Goal: Task Accomplishment & Management: Use online tool/utility

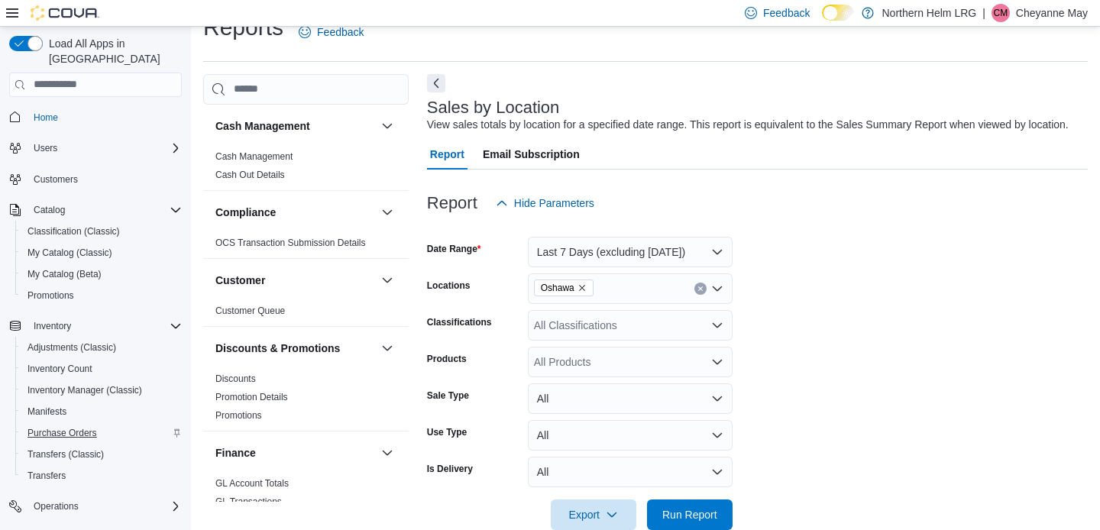
scroll to position [0, 1479]
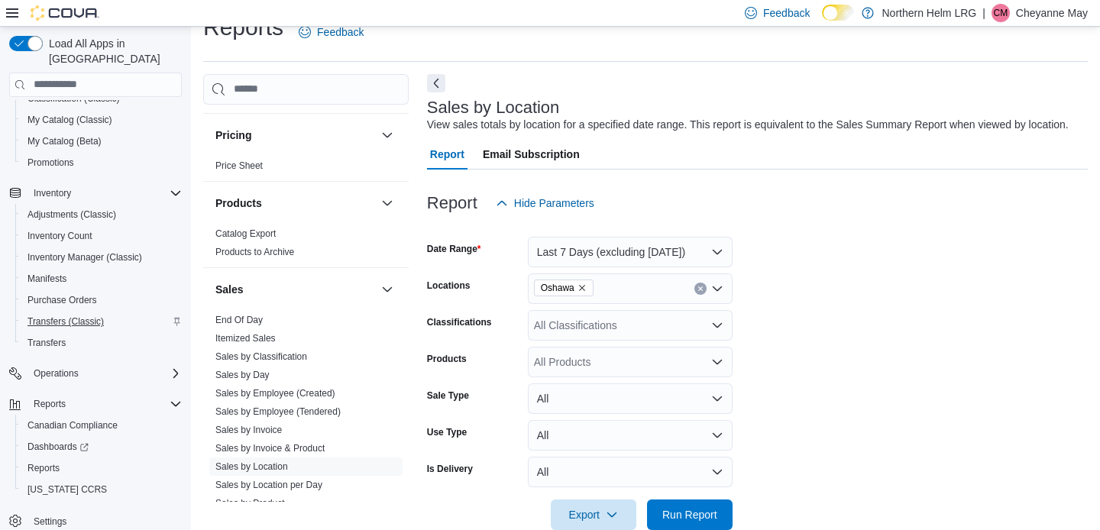
click at [56, 316] on span "Transfers (Classic)" at bounding box center [66, 322] width 76 height 12
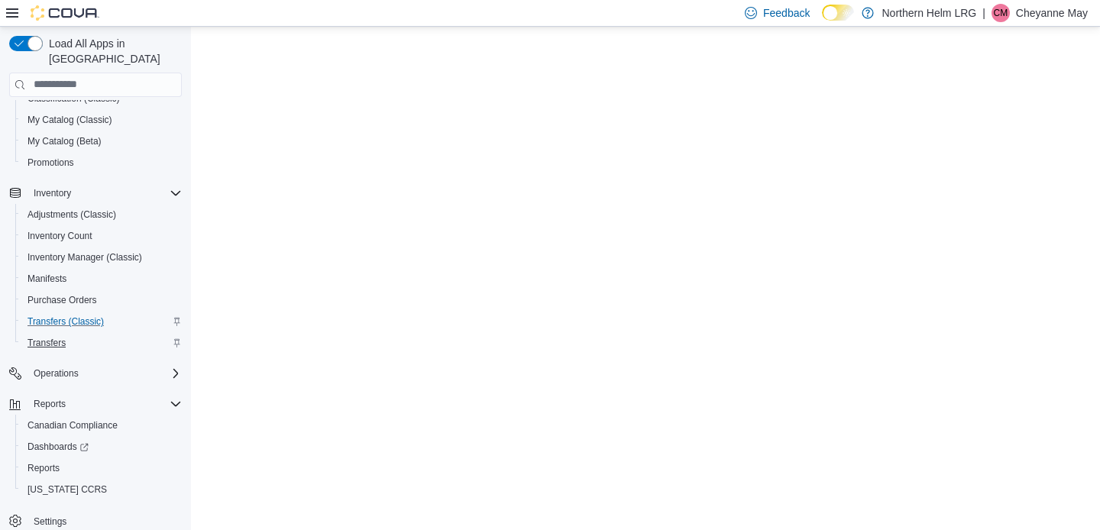
click at [50, 337] on span "Transfers" at bounding box center [47, 343] width 38 height 12
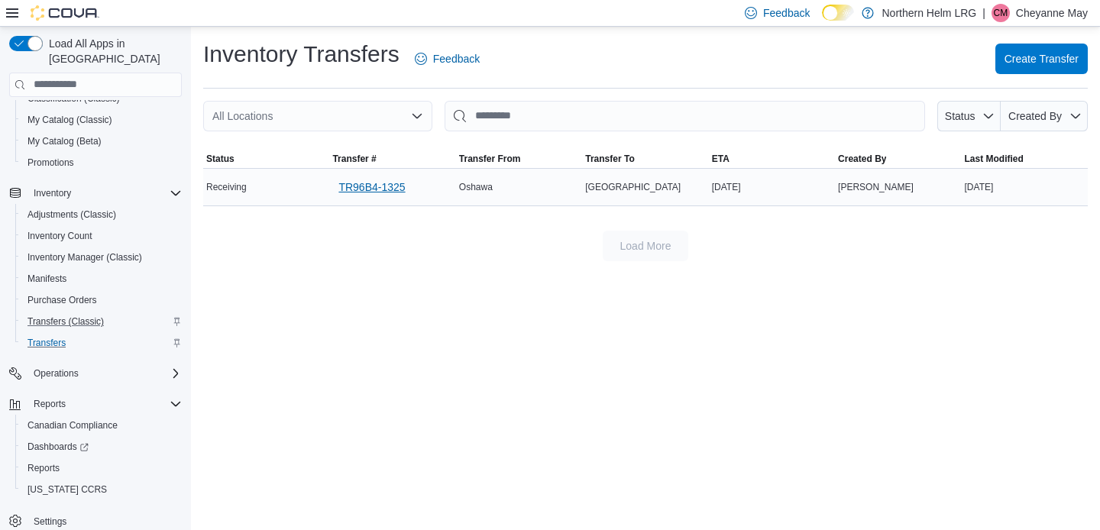
click at [372, 193] on span "TR96B4-1325" at bounding box center [372, 187] width 66 height 15
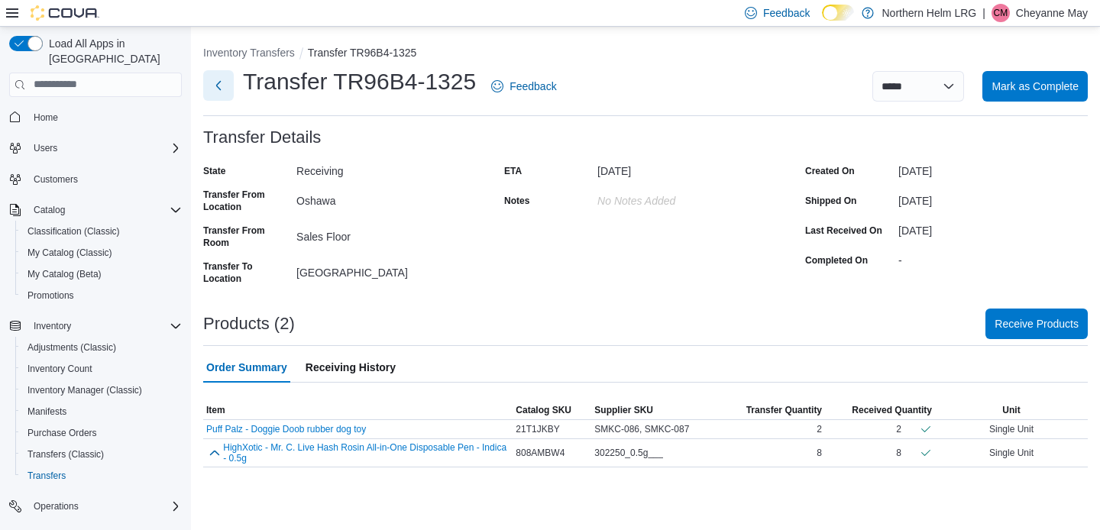
click at [223, 89] on button "Next" at bounding box center [218, 85] width 31 height 31
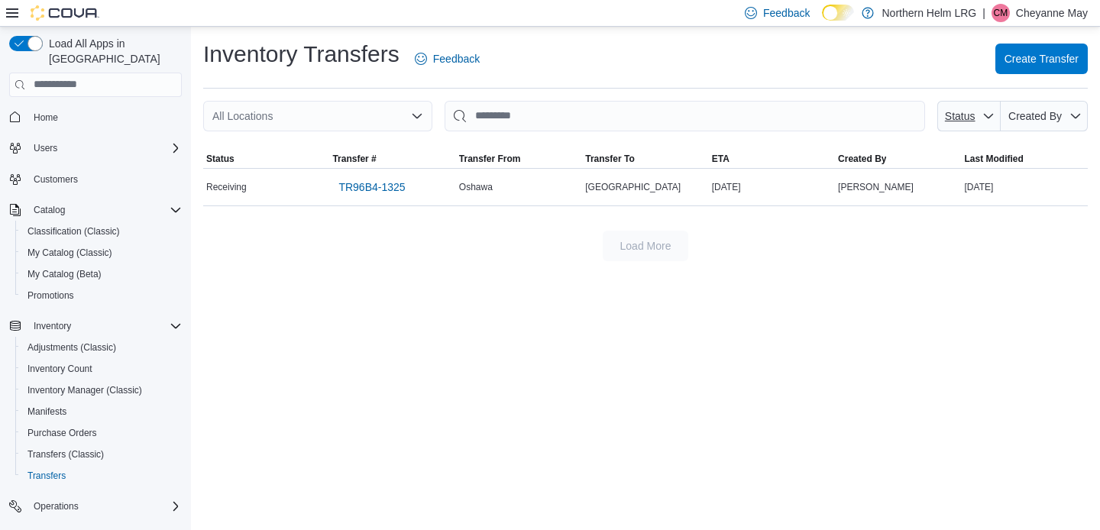
click at [963, 115] on span "Status" at bounding box center [960, 116] width 31 height 12
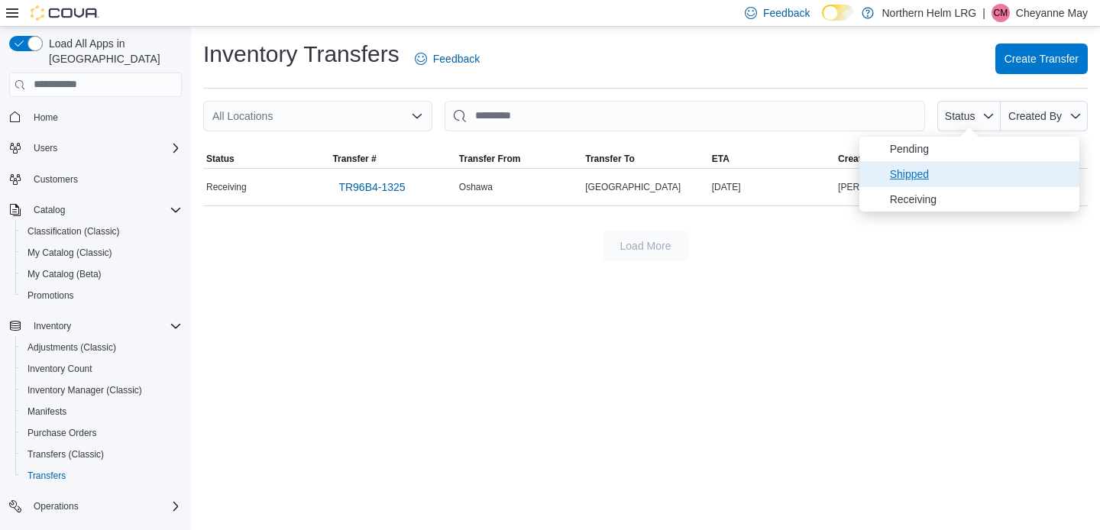
click at [919, 172] on span "Shipped" at bounding box center [980, 174] width 180 height 18
type input "**********"
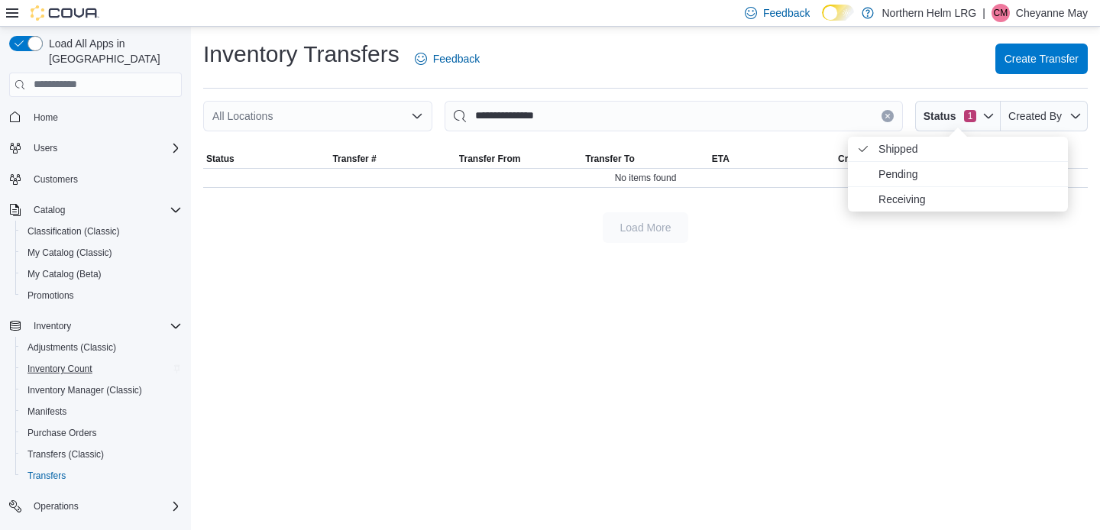
click at [87, 363] on span "Inventory Count" at bounding box center [60, 369] width 65 height 12
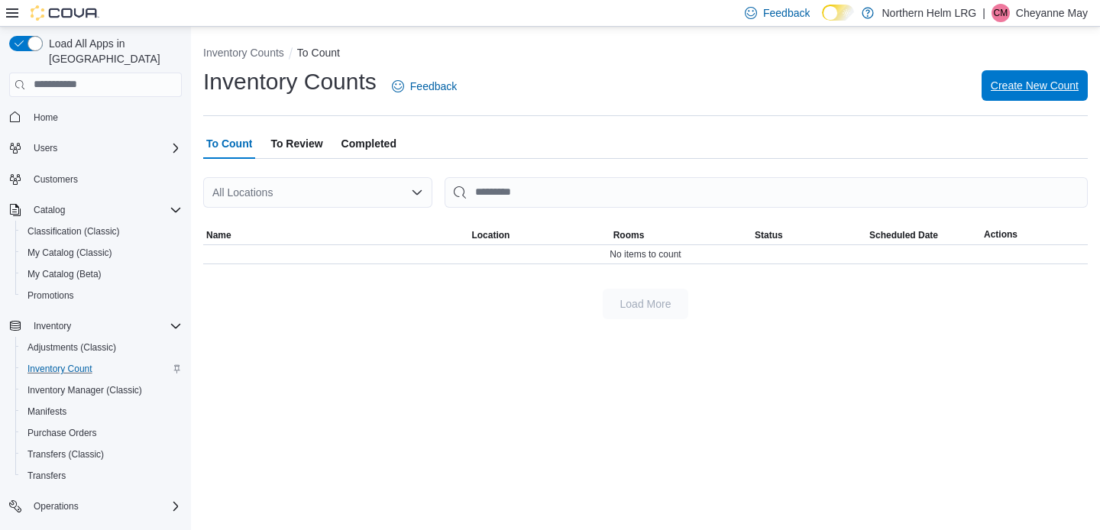
click at [1022, 87] on span "Create New Count" at bounding box center [1035, 85] width 88 height 15
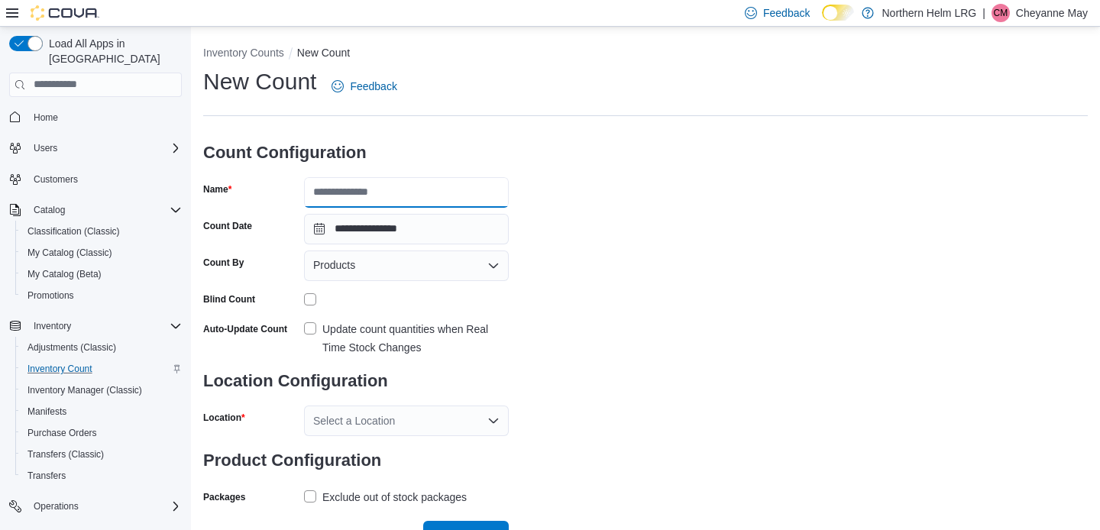
click at [473, 191] on input "Name" at bounding box center [406, 192] width 205 height 31
type input "****"
click at [475, 264] on div "Products" at bounding box center [406, 266] width 205 height 31
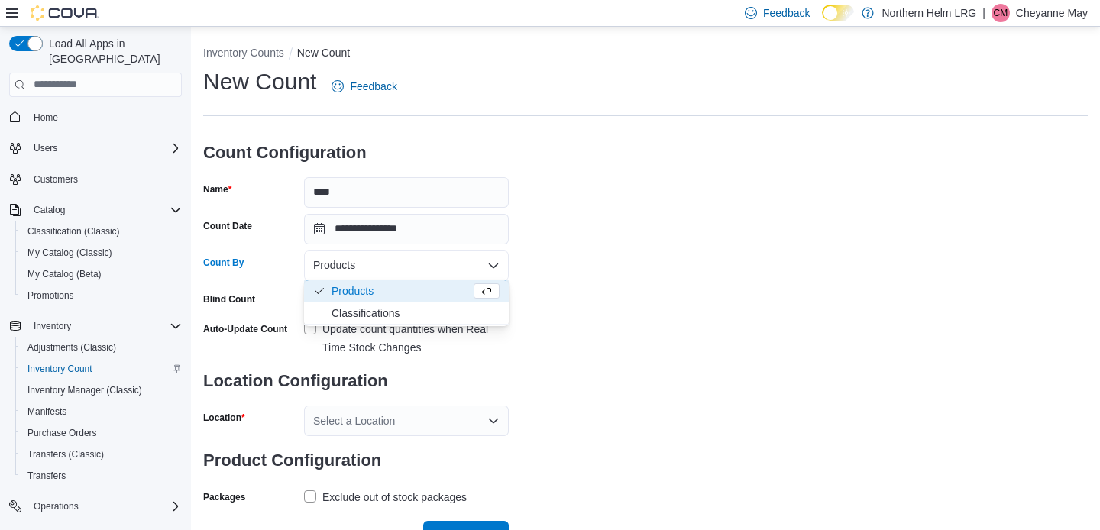
click at [455, 315] on span "Classifications" at bounding box center [416, 313] width 168 height 15
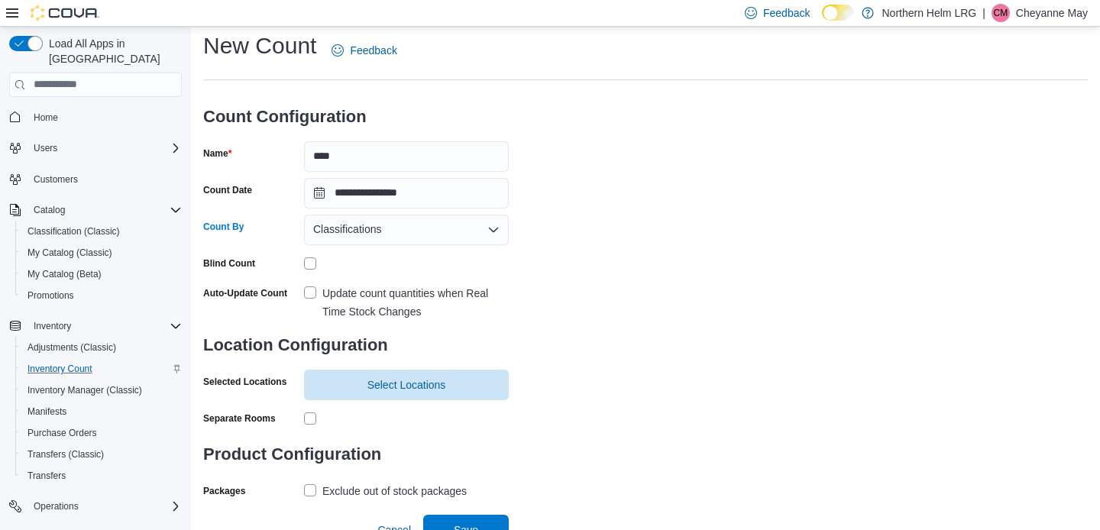
scroll to position [38, 0]
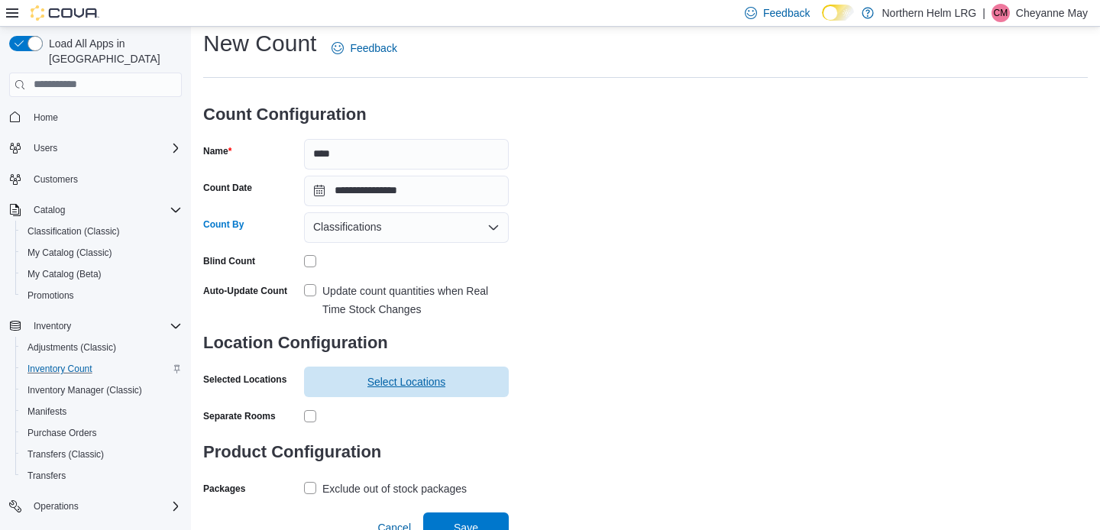
click at [408, 377] on span "Select Locations" at bounding box center [407, 381] width 79 height 15
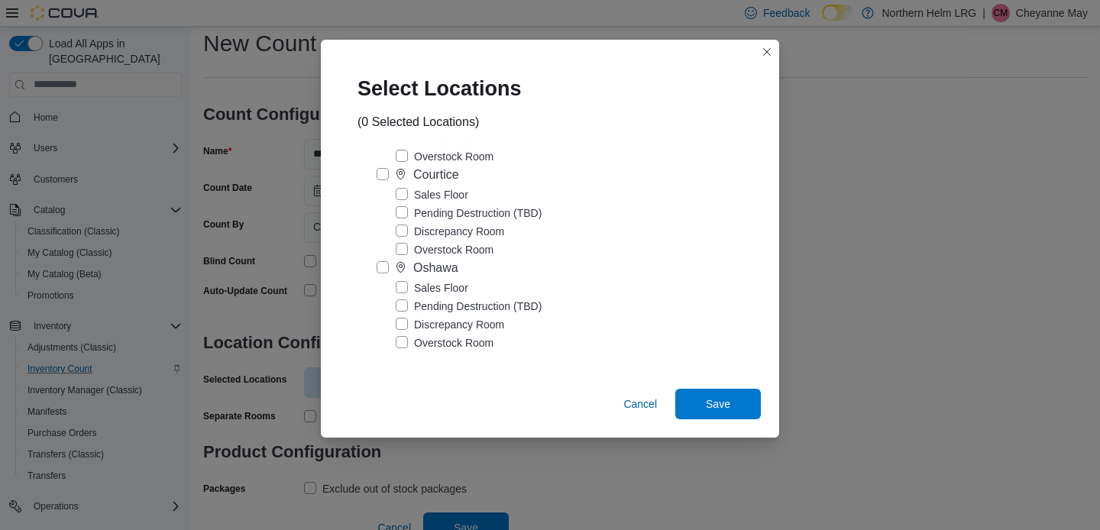
scroll to position [102, 0]
click at [405, 290] on label "Sales Floor" at bounding box center [432, 289] width 73 height 18
click at [701, 393] on span "Save" at bounding box center [718, 403] width 67 height 31
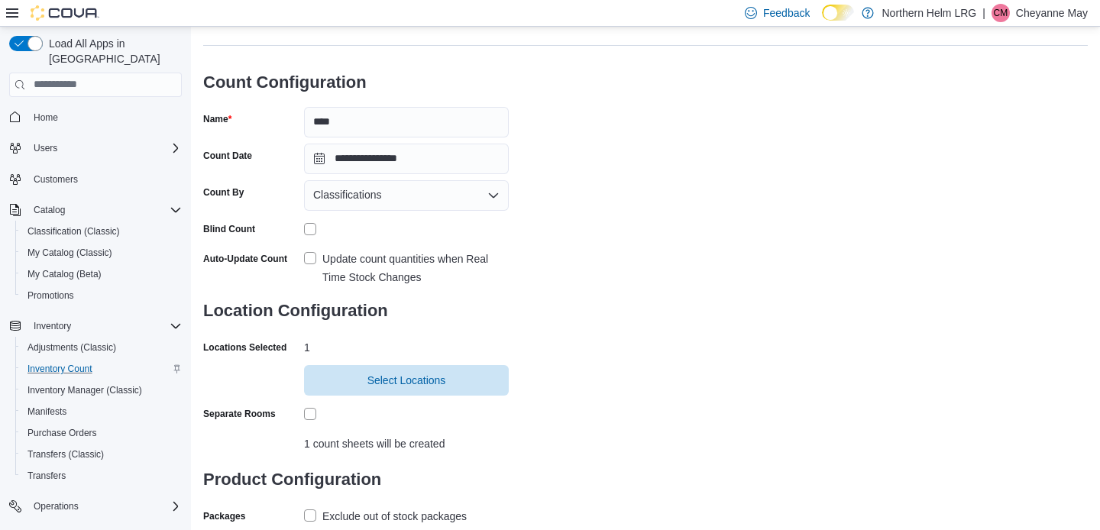
scroll to position [71, 0]
click at [426, 375] on span "Select Locations" at bounding box center [407, 378] width 79 height 15
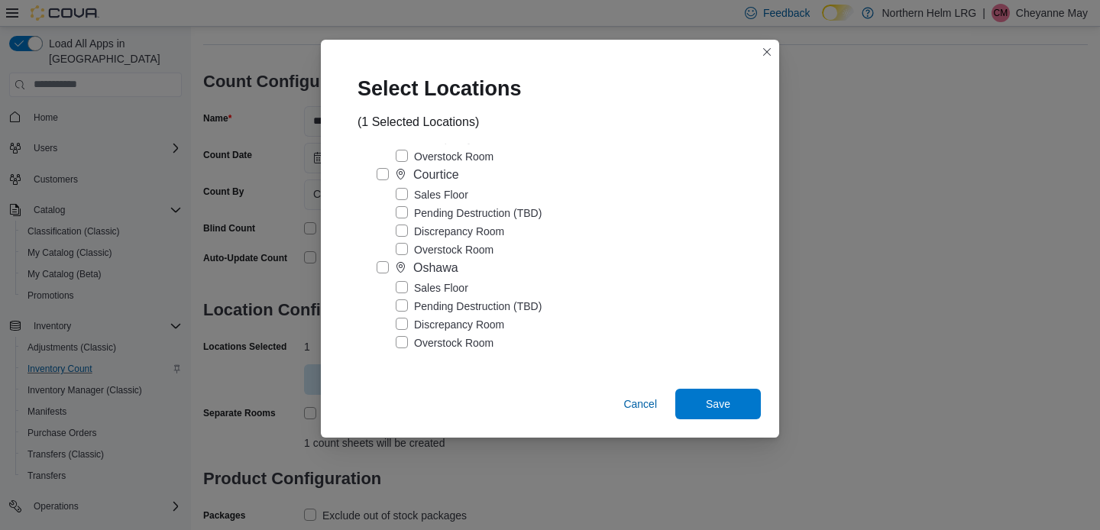
scroll to position [102, 0]
click at [723, 413] on span "Save" at bounding box center [718, 403] width 67 height 31
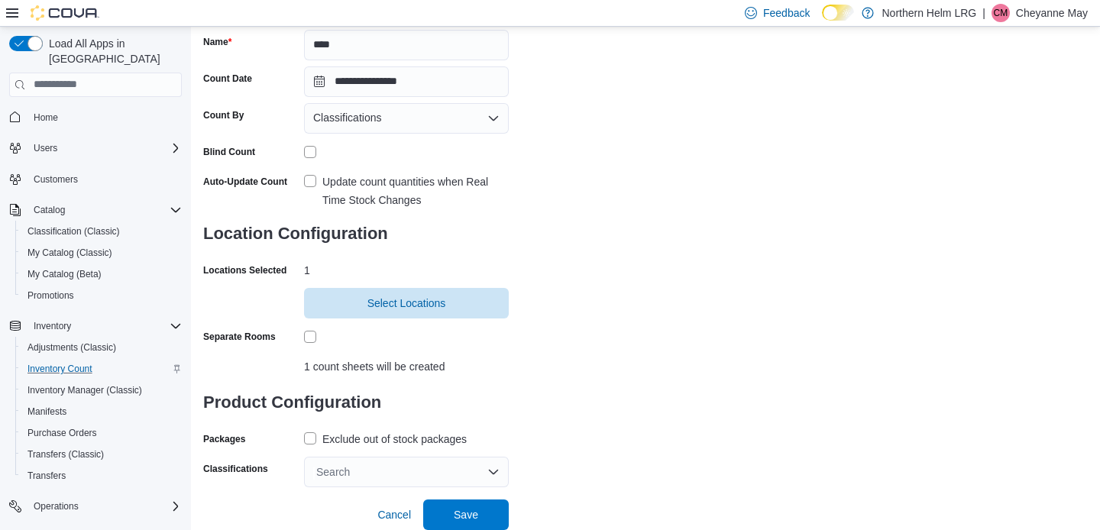
scroll to position [147, 0]
click at [394, 440] on div "Exclude out of stock packages" at bounding box center [394, 440] width 144 height 18
click at [403, 474] on div "Search" at bounding box center [406, 473] width 205 height 31
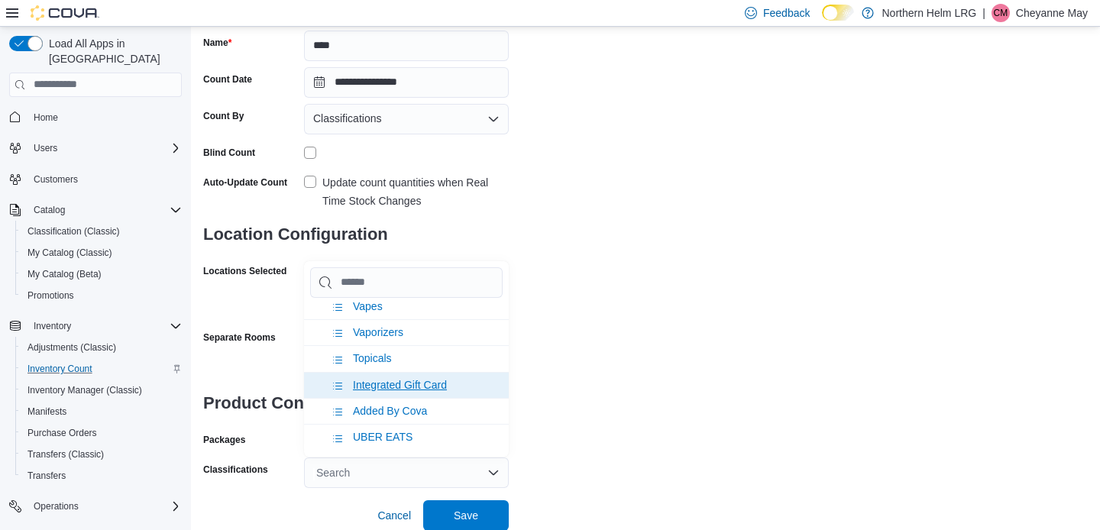
scroll to position [637, 0]
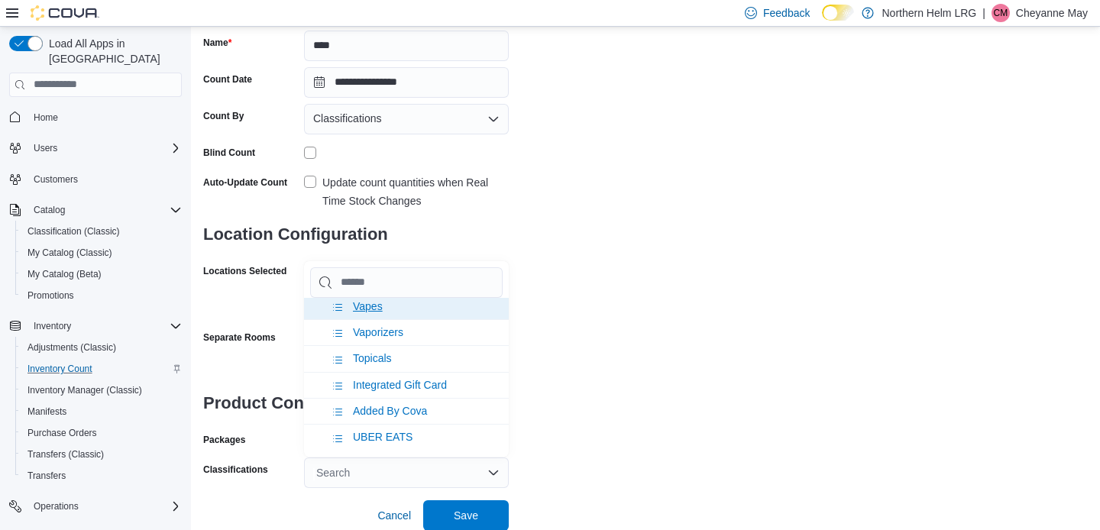
click at [352, 316] on li "Vapes" at bounding box center [406, 306] width 205 height 26
click at [455, 510] on span "Save" at bounding box center [466, 514] width 24 height 15
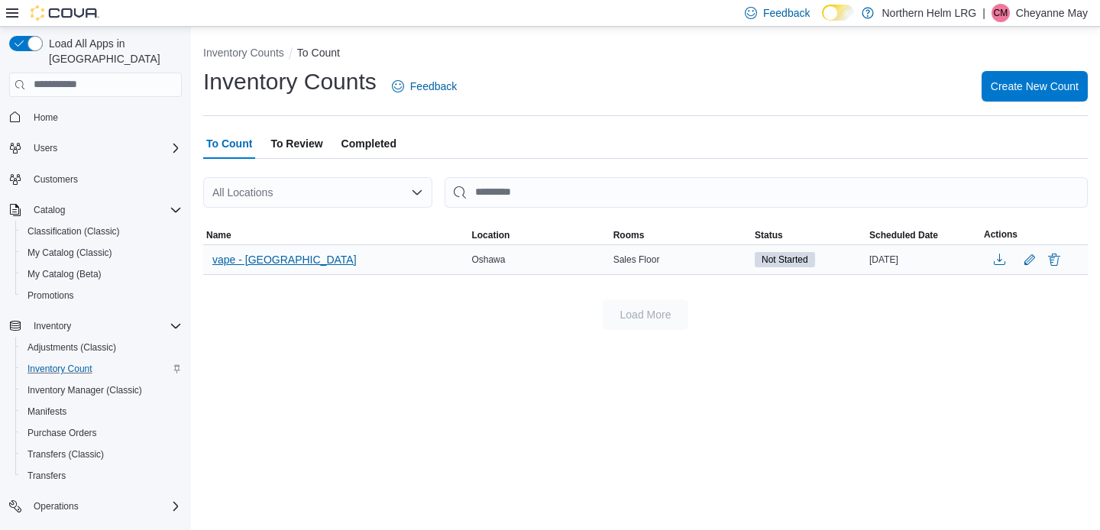
click at [245, 256] on span "vape - Oshawa" at bounding box center [284, 259] width 144 height 15
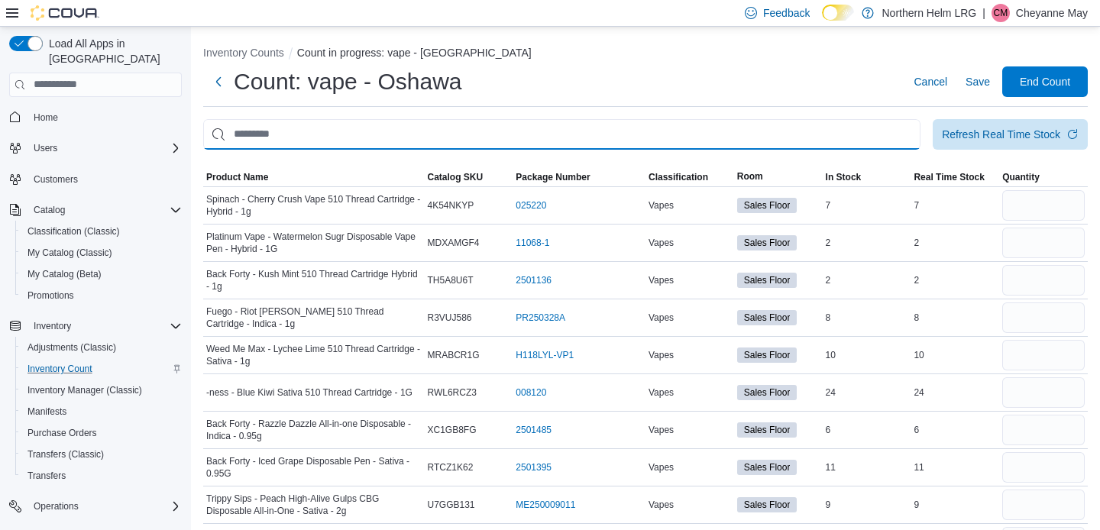
click at [277, 135] on input "This is a search bar. After typing your query, hit enter to filter the results …" at bounding box center [562, 134] width 718 height 31
type input "*****"
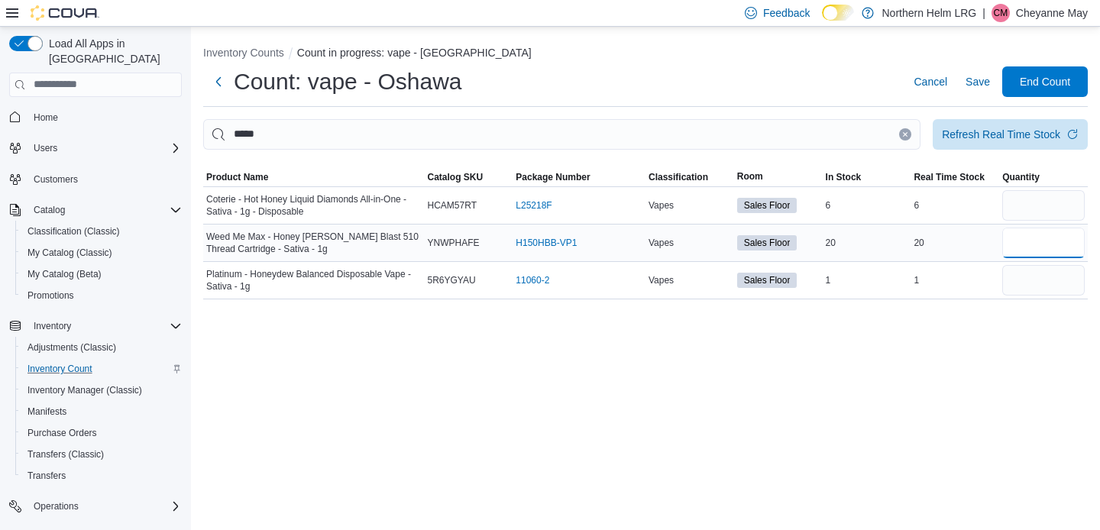
click at [1031, 245] on input "number" at bounding box center [1044, 243] width 83 height 31
click at [217, 85] on button "Next" at bounding box center [218, 81] width 31 height 31
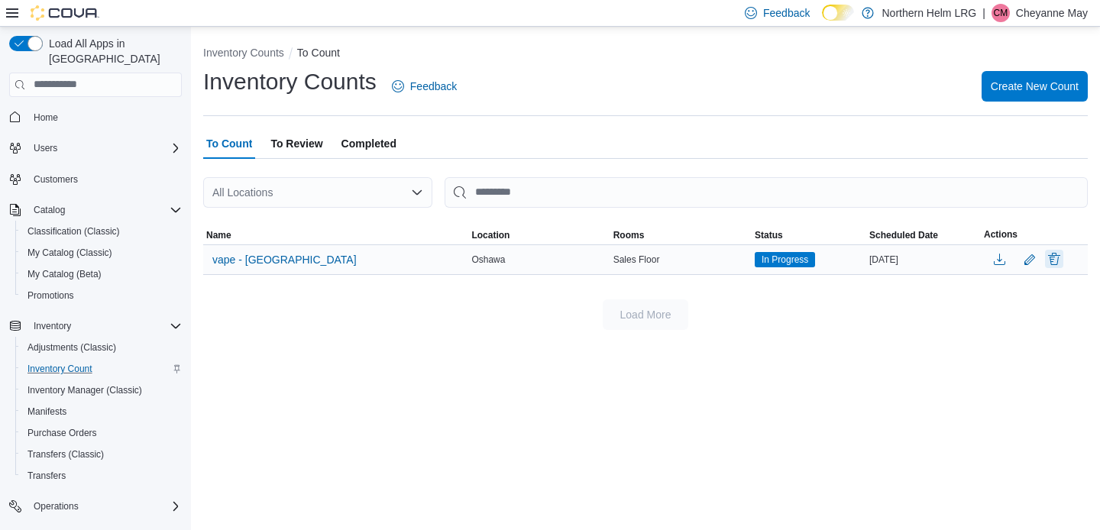
click at [1055, 257] on button "Delete" at bounding box center [1054, 259] width 18 height 18
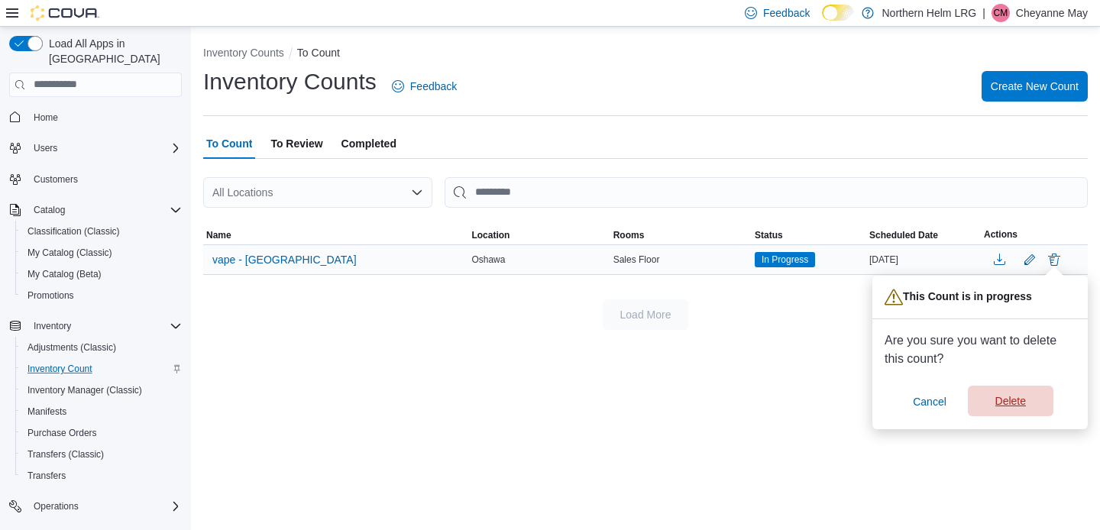
click at [1012, 395] on span "Delete" at bounding box center [1011, 401] width 31 height 15
